Goal: Find specific page/section: Find specific page/section

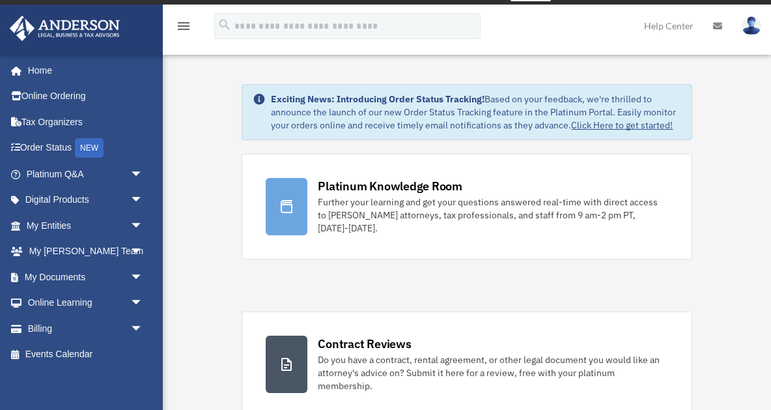
scroll to position [19, 0]
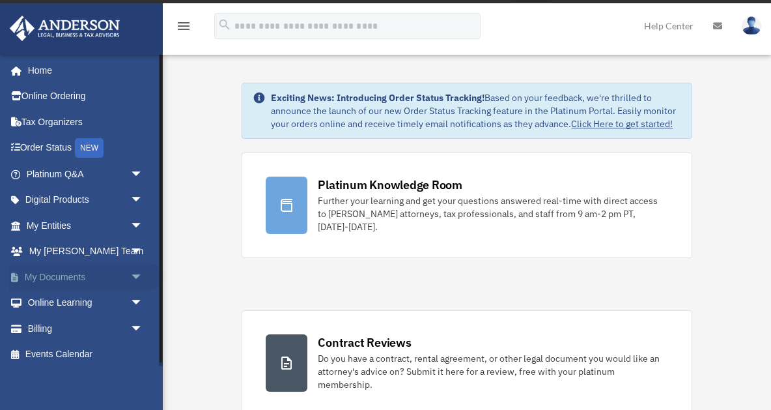
click at [64, 274] on link "My Documents arrow_drop_down" at bounding box center [86, 277] width 154 height 26
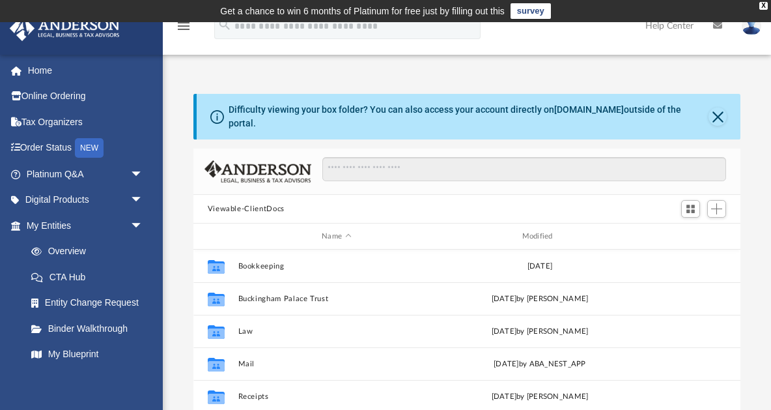
scroll to position [296, 547]
click at [716, 107] on button "Close" at bounding box center [718, 116] width 18 height 18
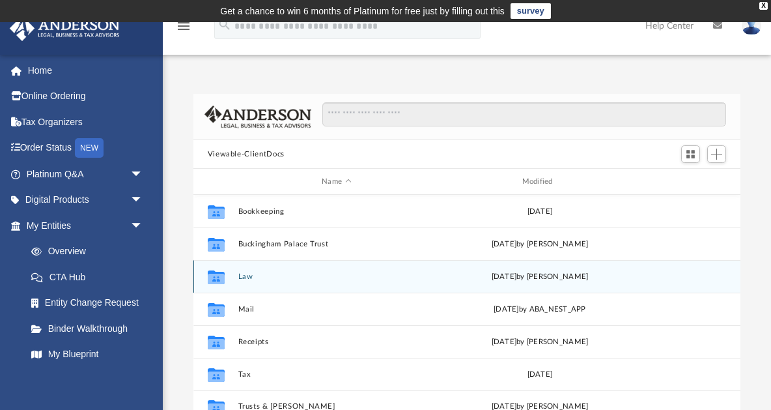
click at [229, 276] on div "Collaborated Folder" at bounding box center [215, 276] width 33 height 21
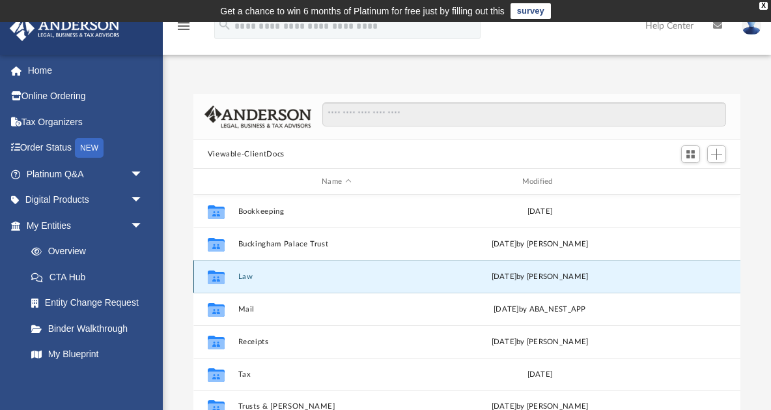
click at [218, 276] on icon "grid" at bounding box center [215, 277] width 17 height 14
click at [304, 273] on button "Law" at bounding box center [336, 276] width 197 height 8
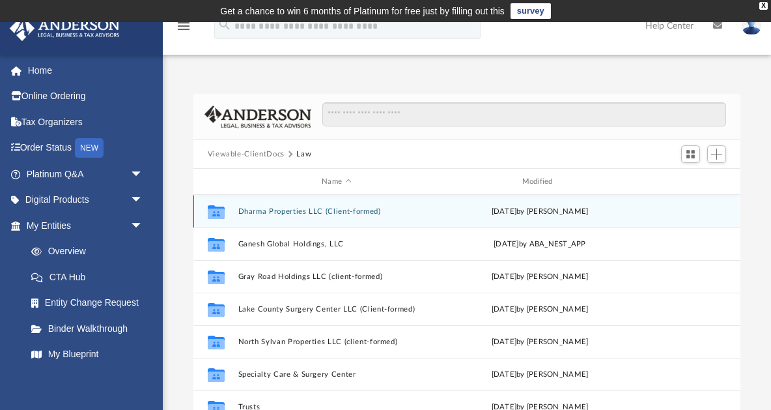
click at [292, 209] on button "Dharma Properties LLC (Client-formed)" at bounding box center [336, 211] width 197 height 8
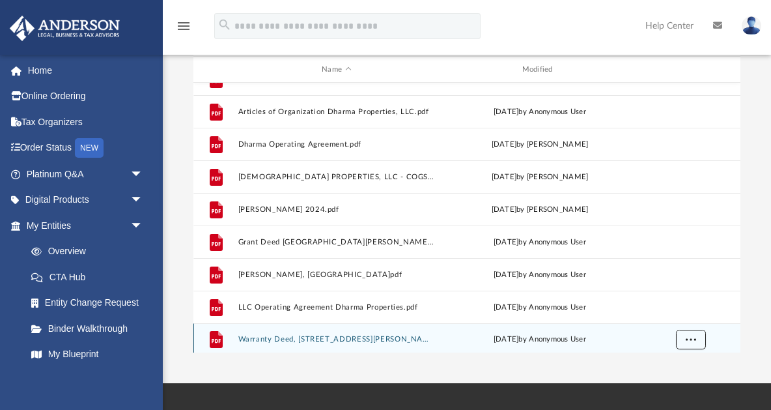
scroll to position [23, 0]
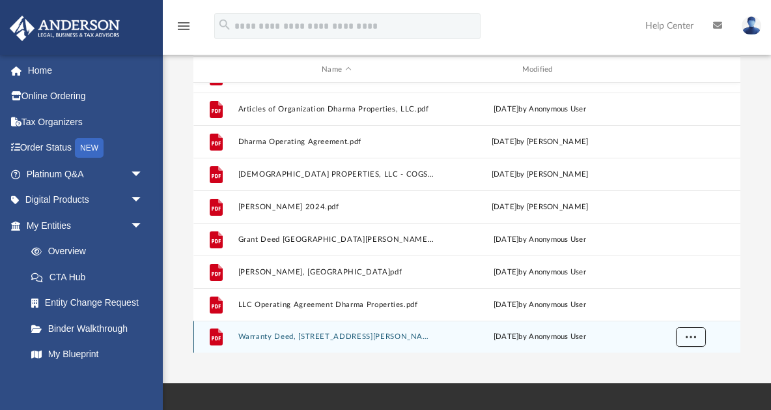
click at [690, 339] on span "More options" at bounding box center [690, 336] width 10 height 7
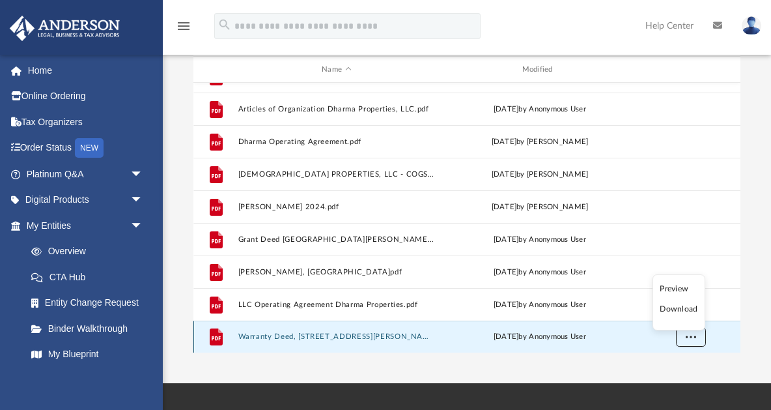
click at [690, 339] on span "More options" at bounding box center [690, 336] width 10 height 7
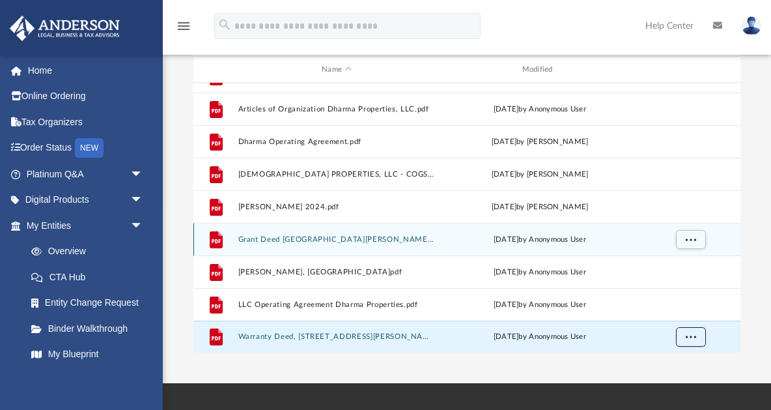
scroll to position [0, 0]
